Goal: Task Accomplishment & Management: Use online tool/utility

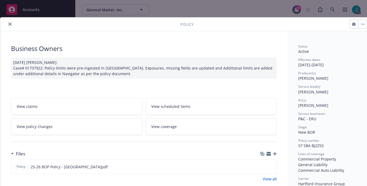
click at [11, 24] on icon "close" at bounding box center [9, 24] width 3 height 3
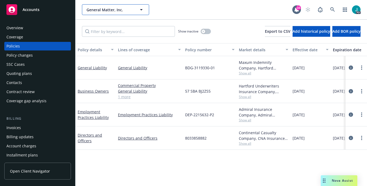
click at [86, 9] on button "General Matter, Inc." at bounding box center [115, 9] width 67 height 11
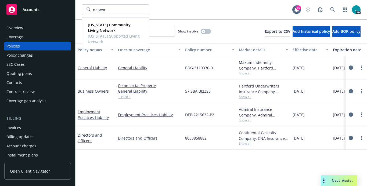
type input "networx"
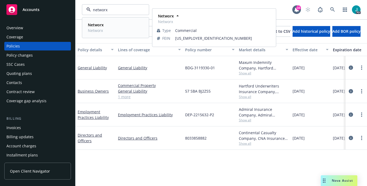
click at [99, 26] on strong "Networx" at bounding box center [96, 24] width 16 height 5
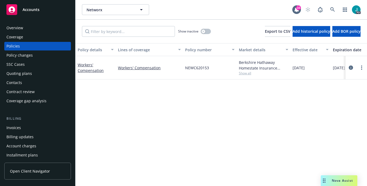
click at [22, 31] on div "Overview" at bounding box center [14, 28] width 17 height 9
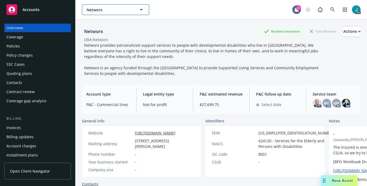
click at [96, 9] on span "Networx" at bounding box center [110, 10] width 47 height 6
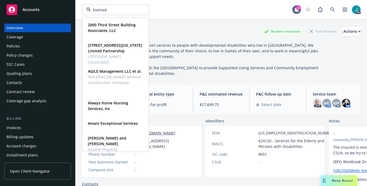
type input "biomade"
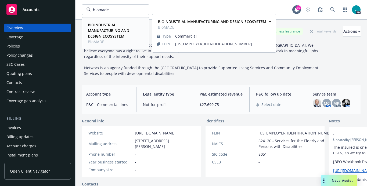
click at [97, 23] on strong "BIOINDUSTRIAL MANUFACTURING AND DESIGN ECOSYSTEM" at bounding box center [108, 30] width 41 height 16
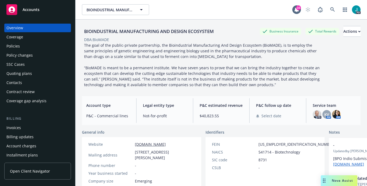
click at [20, 47] on div "Policies" at bounding box center [37, 46] width 62 height 9
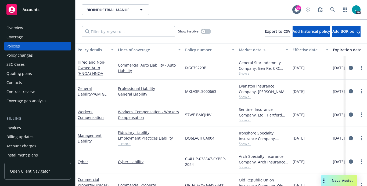
click at [344, 181] on span "Nova Assist" at bounding box center [342, 181] width 21 height 5
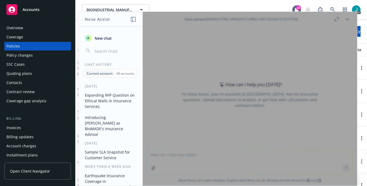
click at [297, 82] on div at bounding box center [250, 99] width 215 height 174
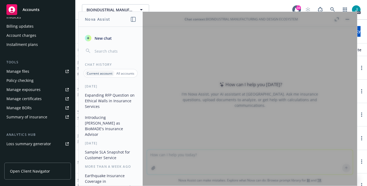
scroll to position [111, 0]
click at [102, 40] on span "New chat" at bounding box center [103, 39] width 18 height 6
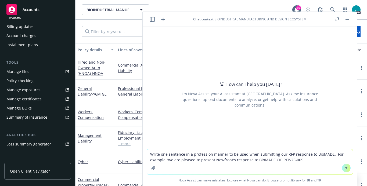
type textarea "Write one sentence in a profession manner to be used when submitting our RFP re…"
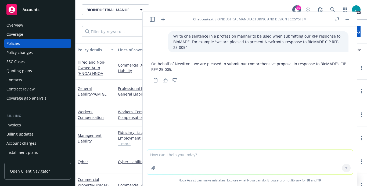
scroll to position [0, 0]
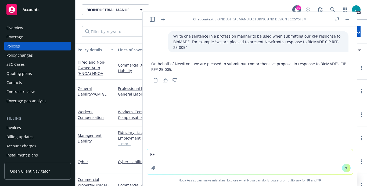
type textarea "RF"
click at [155, 80] on icon "Copy to clipboard" at bounding box center [155, 80] width 5 height 5
